Goal: Transaction & Acquisition: Purchase product/service

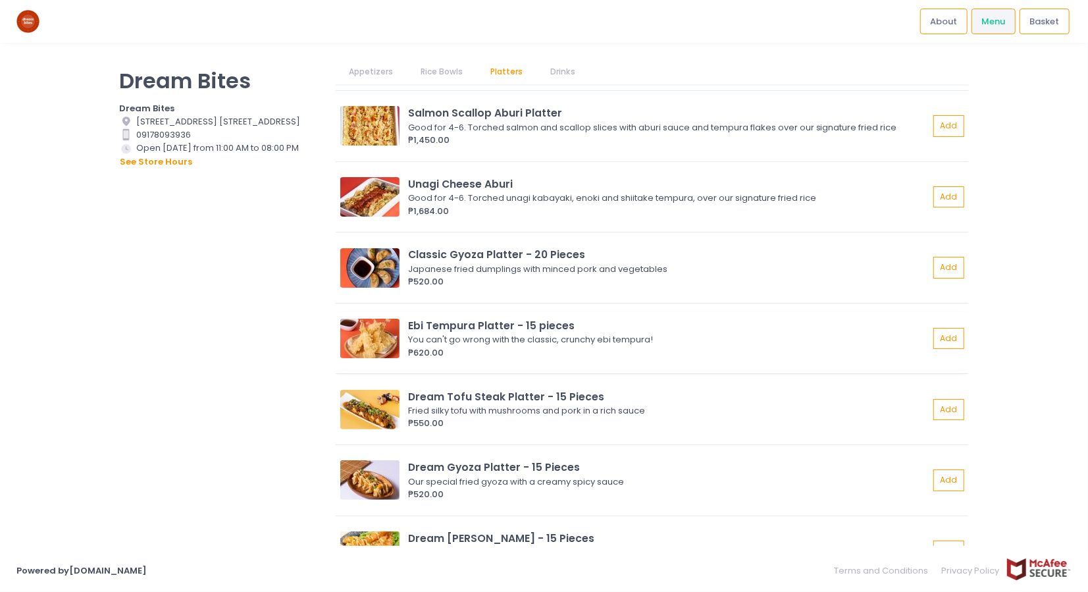
scroll to position [1119, 0]
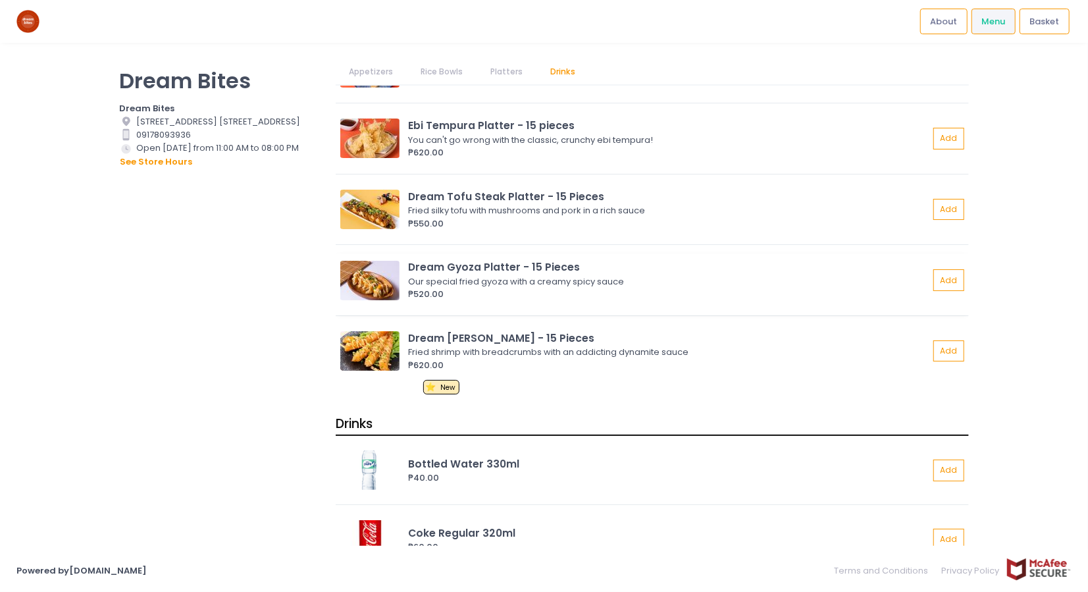
click at [461, 266] on div "Dream Gyoza Platter - 15 Pieces" at bounding box center [668, 266] width 521 height 15
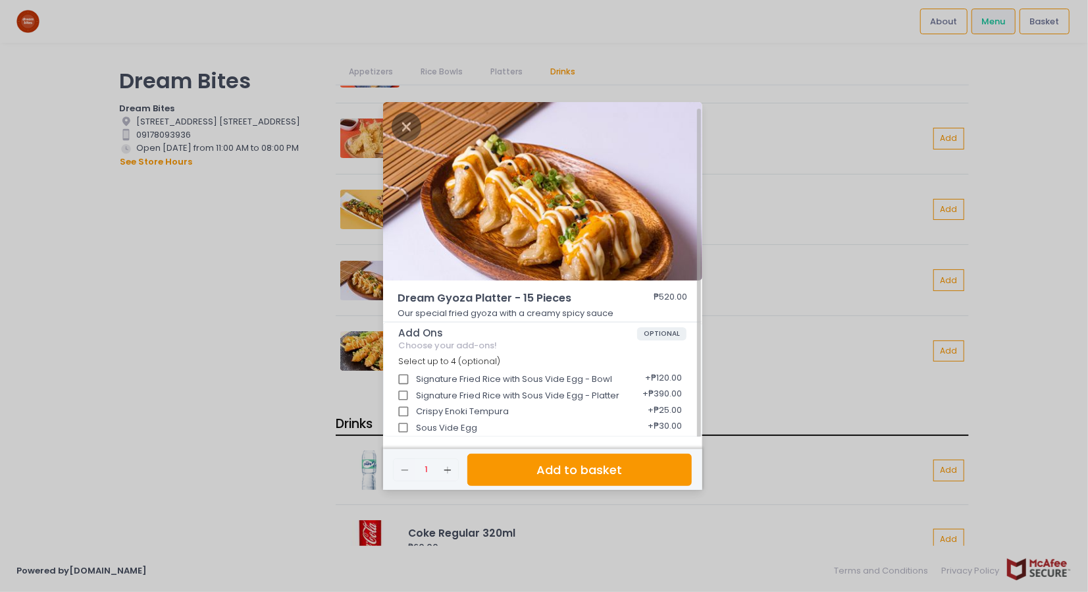
scroll to position [3, 0]
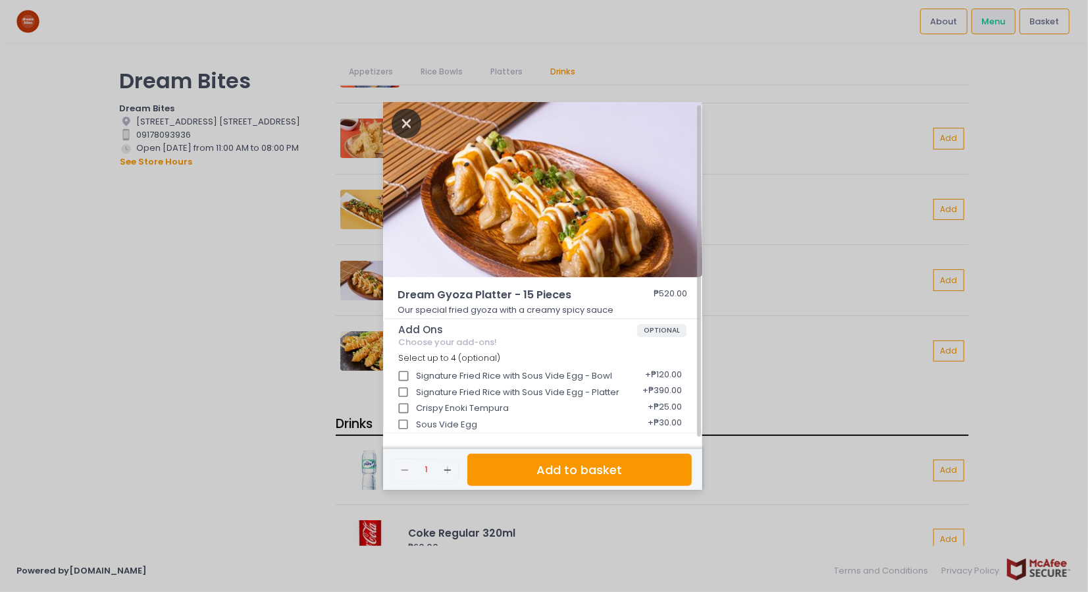
click at [398, 123] on icon "Close" at bounding box center [407, 124] width 30 height 30
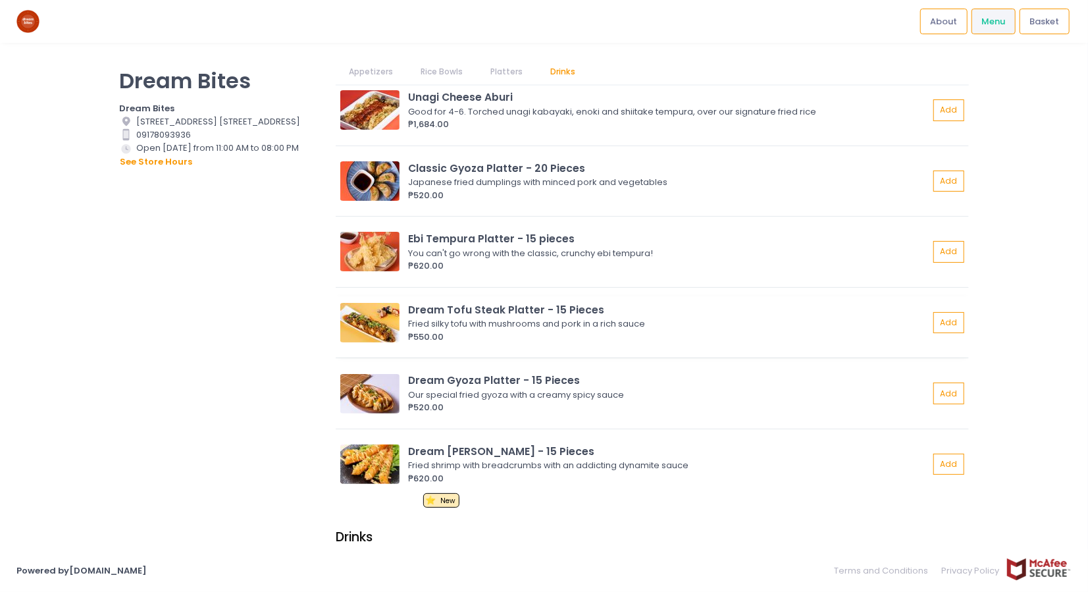
scroll to position [1053, 0]
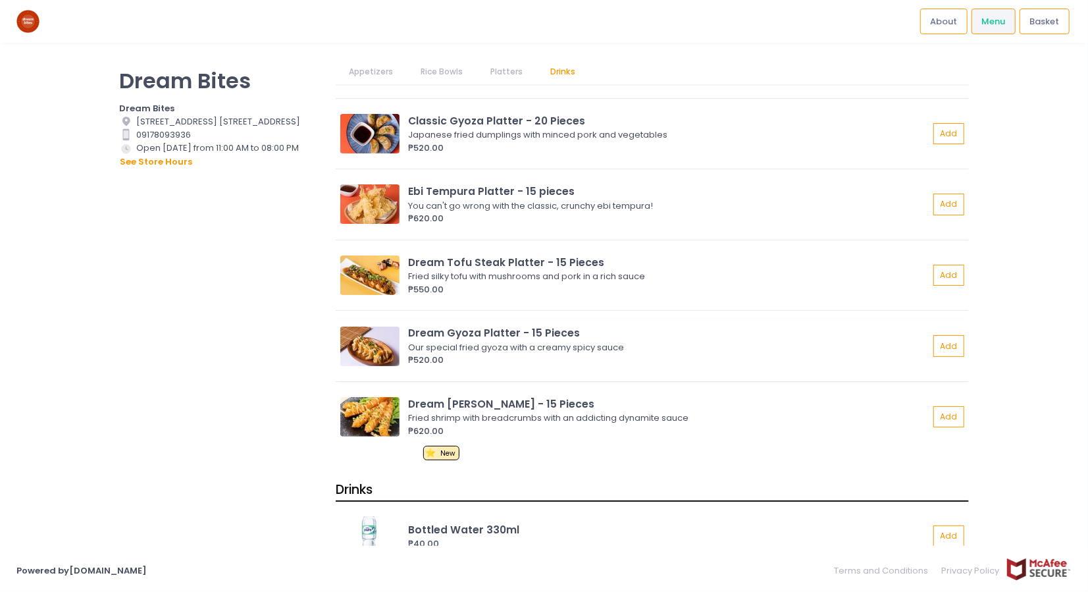
click at [447, 331] on div "Dream Gyoza Platter - 15 Pieces" at bounding box center [668, 332] width 521 height 15
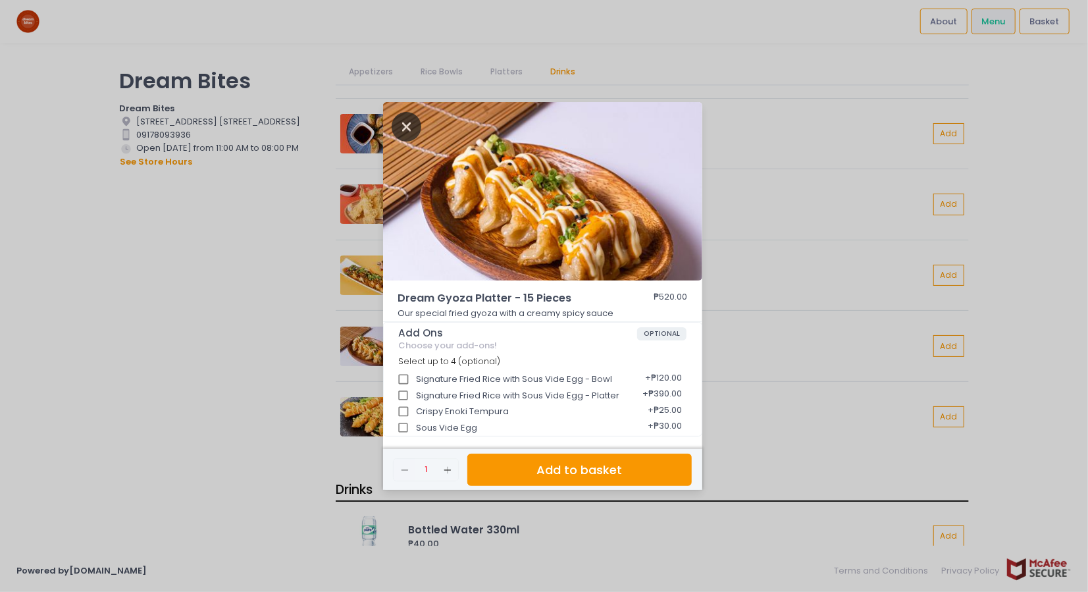
click at [404, 128] on icon "Close" at bounding box center [407, 127] width 30 height 30
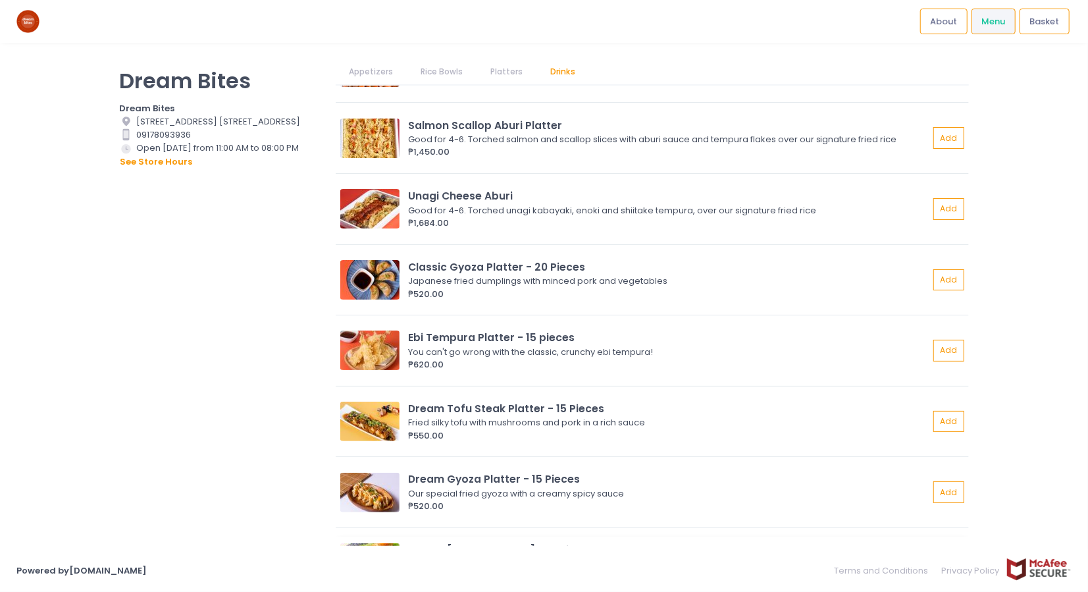
scroll to position [879, 0]
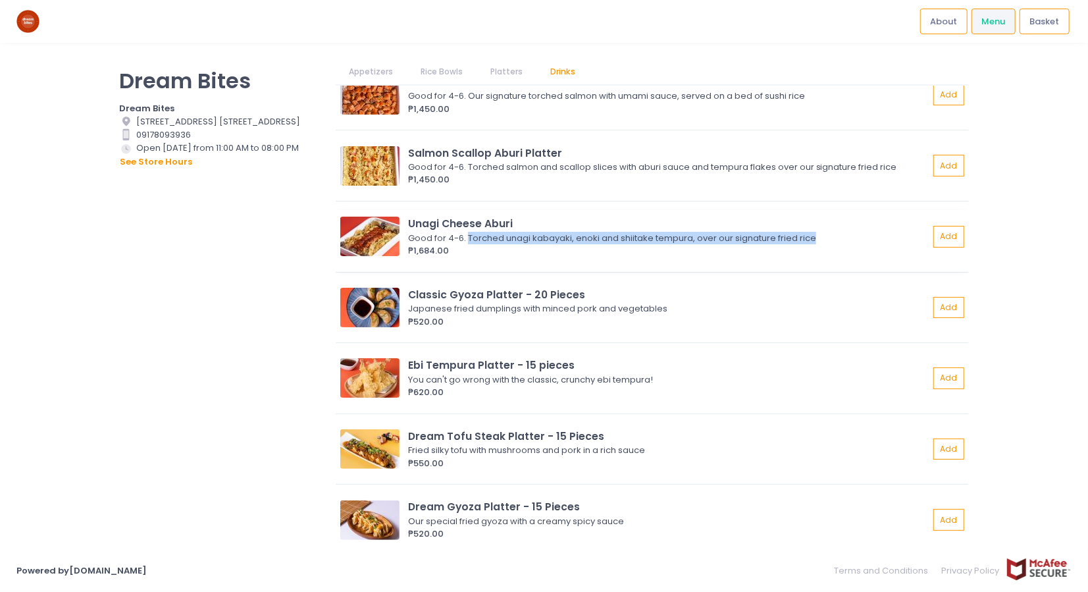
drag, startPoint x: 469, startPoint y: 236, endPoint x: 825, endPoint y: 243, distance: 355.5
click at [825, 243] on div "Good for 4-6. Torched unagi kabayaki, enoki and shiitake tempura, over our sign…" at bounding box center [666, 238] width 517 height 13
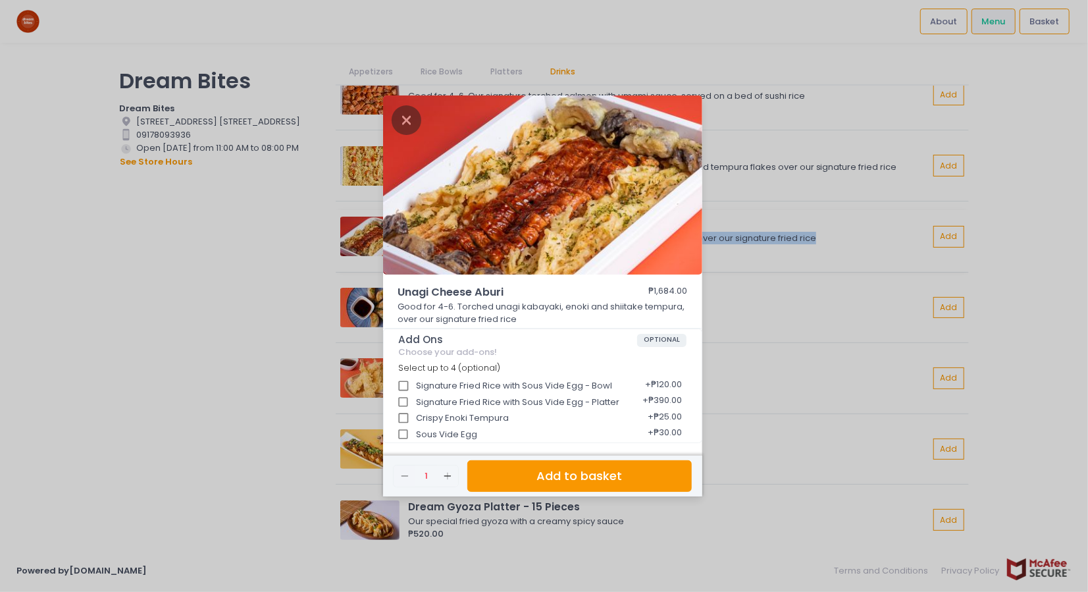
copy div "Torched [PERSON_NAME], [PERSON_NAME] and shiitake tempura, over our signature f…"
click at [402, 122] on icon "Close" at bounding box center [407, 120] width 30 height 30
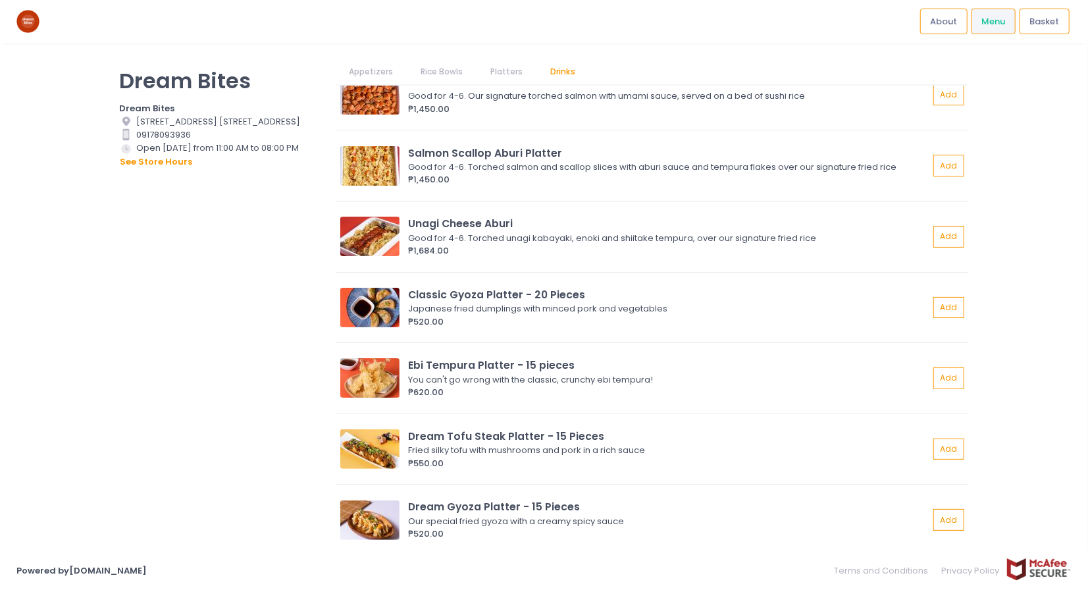
click at [258, 333] on div "Dream Bites Dream Bites Location Created with Sketch. 166 Scout Chuatoco Brgy. …" at bounding box center [219, 289] width 217 height 460
